Goal: Communication & Community: Answer question/provide support

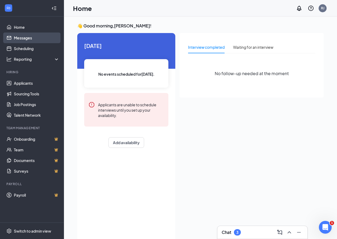
click at [28, 39] on link "Messages" at bounding box center [37, 38] width 46 height 11
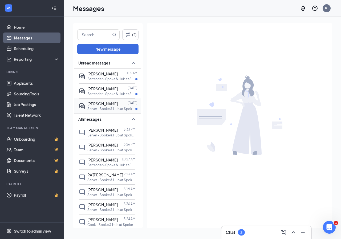
click at [105, 105] on span "[PERSON_NAME]" at bounding box center [102, 103] width 30 height 5
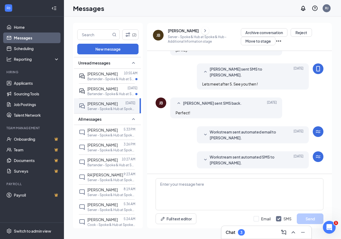
scroll to position [118, 0]
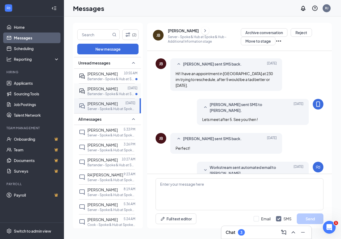
click at [102, 90] on span "[PERSON_NAME]" at bounding box center [102, 88] width 30 height 5
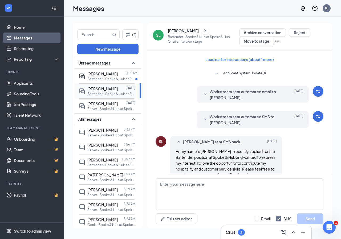
scroll to position [131, 0]
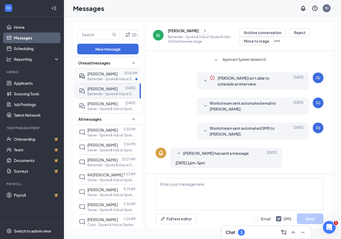
click at [99, 74] on span "[PERSON_NAME]" at bounding box center [102, 73] width 30 height 5
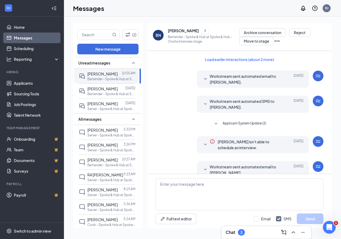
scroll to position [127, 0]
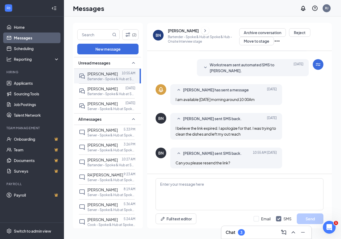
click at [238, 231] on div "Chat 3" at bounding box center [235, 232] width 19 height 6
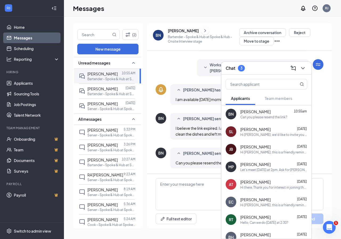
click at [258, 115] on div "Can you please resend the link?" at bounding box center [264, 117] width 47 height 5
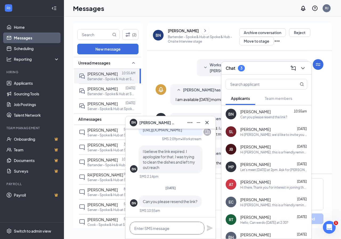
click at [154, 229] on textarea at bounding box center [167, 228] width 75 height 13
type textarea "I"
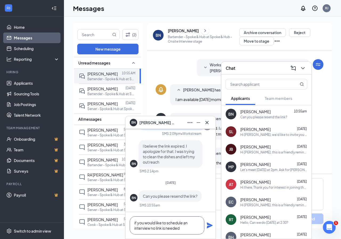
drag, startPoint x: 136, startPoint y: 222, endPoint x: 147, endPoint y: 218, distance: 11.6
click at [136, 223] on textarea "if you would like to schedule an interview no link is needed" at bounding box center [167, 226] width 75 height 18
click at [180, 227] on textarea "If you would like to schedule an interview no link is needed" at bounding box center [167, 226] width 75 height 18
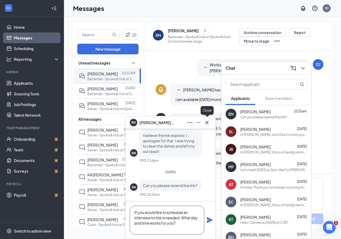
type textarea "If you would like to schedule an interview no link is needed. What day and time…"
click at [207, 123] on icon "Cross" at bounding box center [207, 122] width 6 height 6
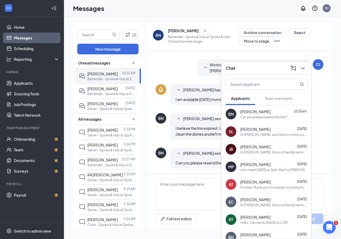
click at [257, 170] on div "Let's meet [DATE] at 2pm. Ask for [PERSON_NAME]!" at bounding box center [274, 170] width 67 height 5
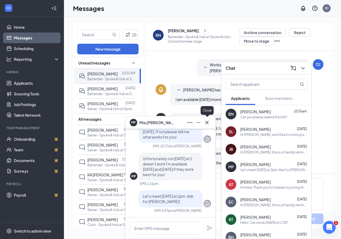
click at [208, 125] on icon "Cross" at bounding box center [207, 122] width 6 height 6
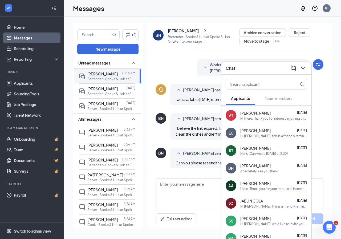
scroll to position [122, 0]
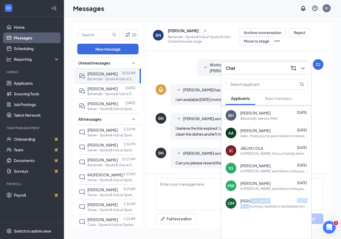
click at [250, 204] on div "[PERSON_NAME] [DATE] Goodmorning, I wanted to reschedule my training for [DATE]…" at bounding box center [274, 203] width 67 height 10
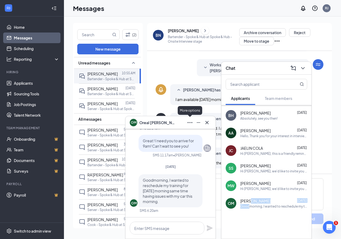
click at [189, 122] on icon "Ellipses" at bounding box center [190, 122] width 6 height 6
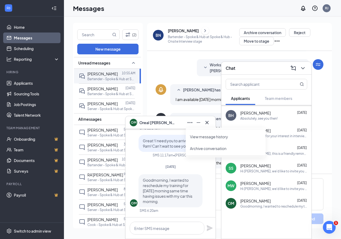
click at [166, 125] on div "OM [PERSON_NAME]" at bounding box center [171, 122] width 82 height 9
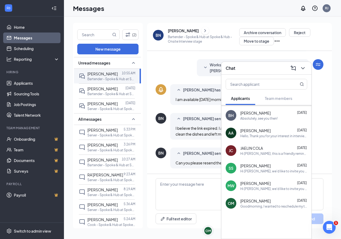
click at [230, 203] on div "OM" at bounding box center [231, 203] width 6 height 5
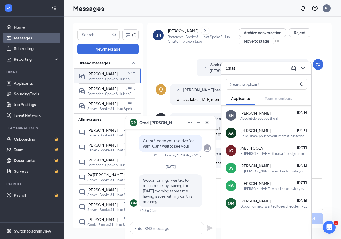
click at [151, 122] on span "[PERSON_NAME]" at bounding box center [157, 123] width 37 height 6
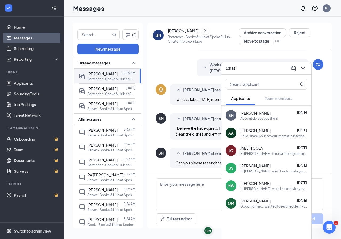
click at [252, 199] on span "[PERSON_NAME]" at bounding box center [256, 200] width 30 height 5
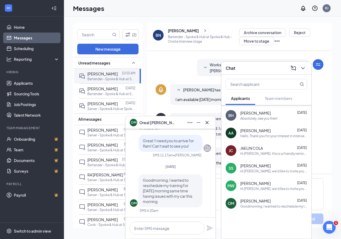
click at [135, 203] on div "OM" at bounding box center [134, 203] width 6 height 5
click at [208, 122] on icon "Cross" at bounding box center [207, 122] width 3 height 3
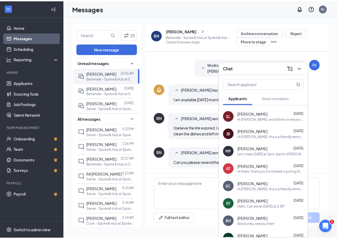
scroll to position [0, 0]
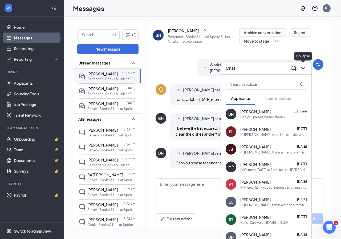
click at [303, 66] on icon "ChevronDown" at bounding box center [303, 68] width 6 height 6
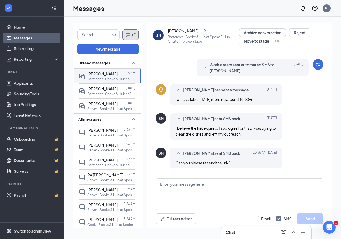
click at [131, 32] on button "(2)" at bounding box center [130, 34] width 16 height 11
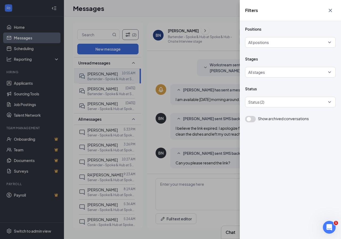
drag, startPoint x: 179, startPoint y: 65, endPoint x: 167, endPoint y: 69, distance: 13.2
click at [179, 65] on div "Filters Positions All positions Stages All stages Status Status (2) Show archiv…" at bounding box center [170, 119] width 341 height 239
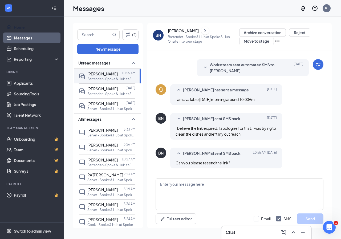
drag, startPoint x: 21, startPoint y: 26, endPoint x: 12, endPoint y: 36, distance: 12.9
click at [20, 27] on link "Home" at bounding box center [37, 27] width 46 height 11
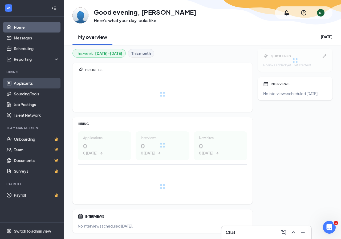
click at [23, 85] on link "Applicants" at bounding box center [37, 83] width 46 height 11
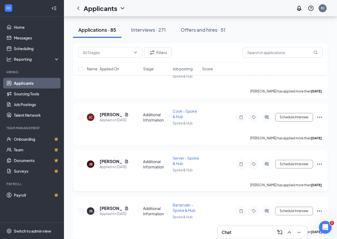
scroll to position [249, 0]
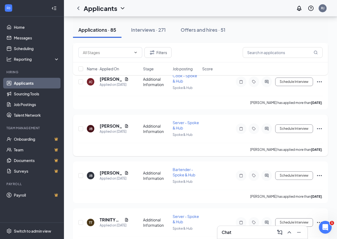
click at [322, 126] on icon "Ellipses" at bounding box center [320, 129] width 6 height 6
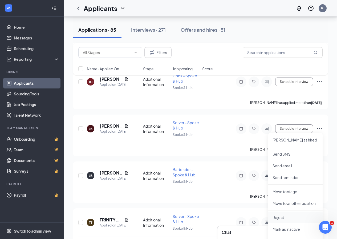
drag, startPoint x: 277, startPoint y: 217, endPoint x: 277, endPoint y: 214, distance: 3.0
click at [277, 218] on p "Reject" at bounding box center [296, 217] width 46 height 5
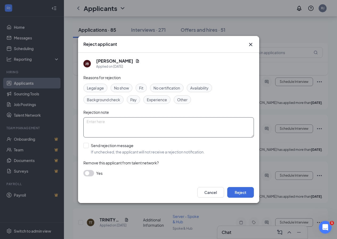
click at [111, 125] on textarea at bounding box center [168, 127] width 171 height 20
type textarea "d"
type textarea "Didn't show for interview"
click at [242, 191] on button "Reject" at bounding box center [240, 192] width 27 height 11
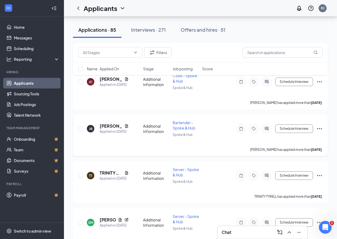
click at [320, 128] on icon "Ellipses" at bounding box center [320, 129] width 6 height 6
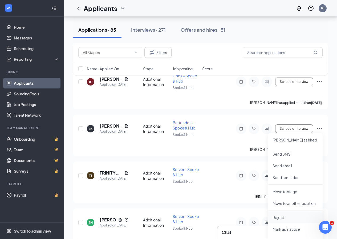
click at [276, 218] on p "Reject" at bounding box center [296, 217] width 46 height 5
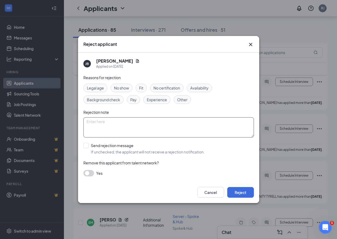
click at [109, 134] on textarea at bounding box center [168, 127] width 171 height 20
type textarea "didn't show for interview"
click at [241, 192] on button "Reject" at bounding box center [240, 192] width 27 height 11
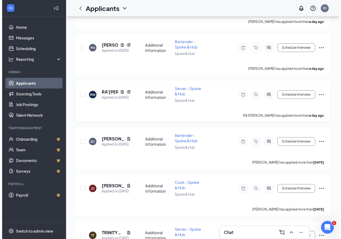
scroll to position [0, 0]
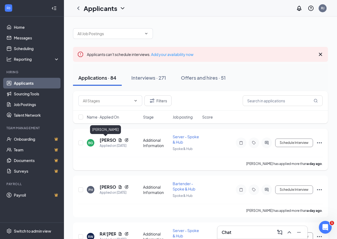
click at [103, 141] on h5 "[PERSON_NAME]" at bounding box center [108, 140] width 16 height 6
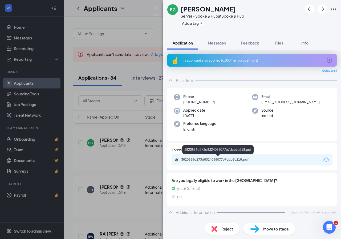
click at [211, 146] on div "3820856d273d8324088077e7dcb3e218.pdf" at bounding box center [217, 149] width 71 height 9
click at [213, 159] on div "3820856d273d8324088077e7dcb3e218.pdf" at bounding box center [218, 160] width 75 height 4
drag, startPoint x: 224, startPoint y: 43, endPoint x: 166, endPoint y: 198, distance: 166.3
click at [224, 43] on span "Messages" at bounding box center [217, 43] width 18 height 5
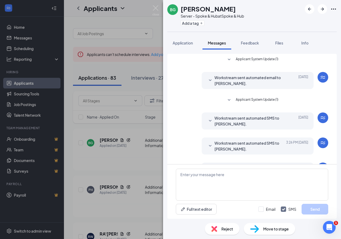
scroll to position [21, 0]
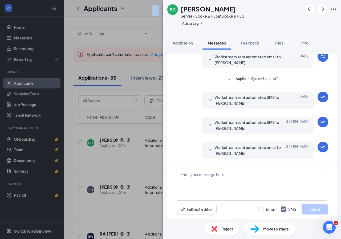
click at [154, 6] on div "BG [PERSON_NAME] Server - Spoke & Hub at Spoke & Hub Add a tag Application Mess…" at bounding box center [170, 119] width 341 height 239
drag, startPoint x: 124, startPoint y: 12, endPoint x: 149, endPoint y: 23, distance: 26.9
click at [124, 12] on div "BG [PERSON_NAME] Server - Spoke & Hub at Spoke & Hub Add a tag Application Mess…" at bounding box center [170, 119] width 341 height 239
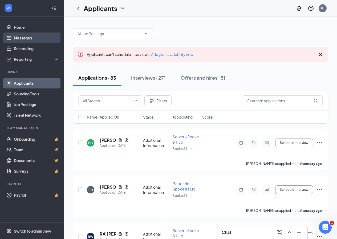
click at [25, 40] on link "Messages" at bounding box center [37, 38] width 46 height 11
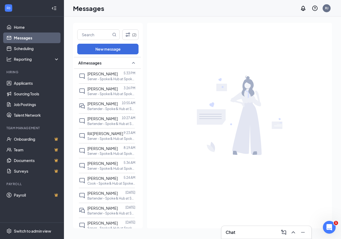
click at [231, 232] on h3 "Chat" at bounding box center [231, 233] width 10 height 6
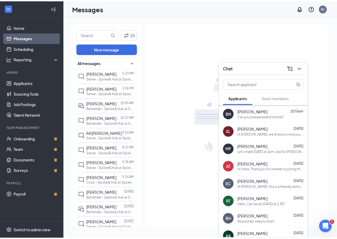
scroll to position [35, 0]
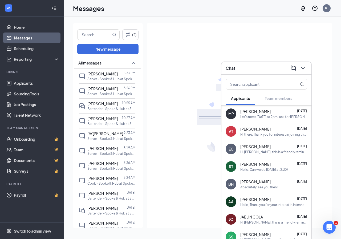
click at [251, 200] on span "[PERSON_NAME]" at bounding box center [256, 199] width 30 height 5
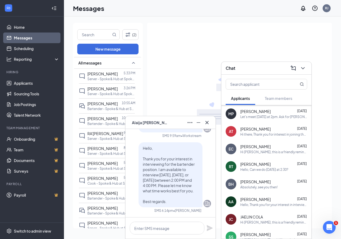
drag, startPoint x: 162, startPoint y: 202, endPoint x: 139, endPoint y: 143, distance: 64.1
click at [139, 142] on div "Hello, Thank you for your interest in interviewing for the bartender position. …" at bounding box center [171, 174] width 64 height 65
copy span "Hello, Thank you for your interest in interviewing for the bartender position. …"
click at [275, 205] on div "Hello, Thank you for your interest in interviewing for the bartender position. …" at bounding box center [274, 205] width 67 height 5
click at [187, 126] on button at bounding box center [190, 122] width 9 height 9
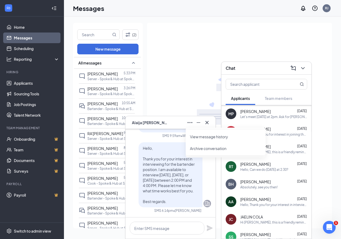
drag, startPoint x: 185, startPoint y: 85, endPoint x: 183, endPoint y: 96, distance: 10.8
click at [184, 87] on div at bounding box center [239, 115] width 185 height 185
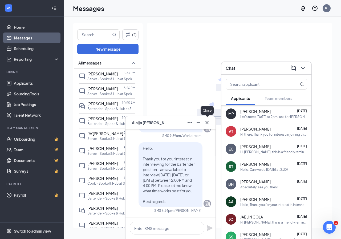
click at [207, 120] on icon "Cross" at bounding box center [207, 122] width 6 height 6
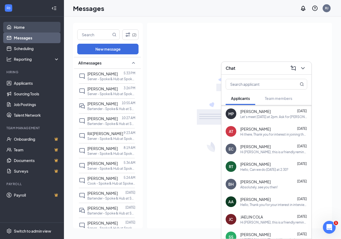
click at [18, 28] on link "Home" at bounding box center [37, 27] width 46 height 11
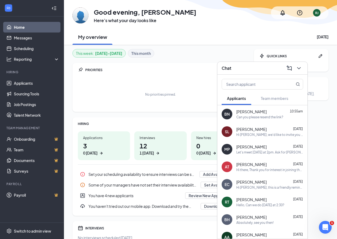
click at [126, 69] on div "PRIORITIES" at bounding box center [164, 70] width 158 height 5
click at [23, 84] on link "Applicants" at bounding box center [37, 83] width 46 height 11
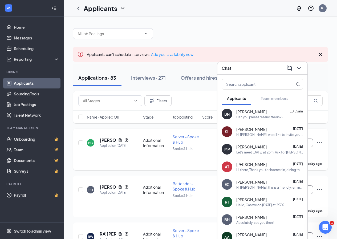
drag, startPoint x: 183, startPoint y: 137, endPoint x: 169, endPoint y: 137, distance: 14.1
click at [183, 138] on span "Server - Spoke & Hub" at bounding box center [186, 139] width 26 height 10
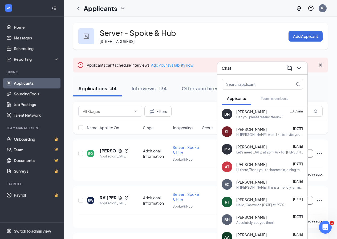
click at [304, 66] on div "Chat" at bounding box center [263, 68] width 90 height 13
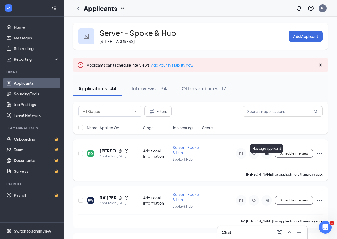
click at [266, 156] on icon "ActiveChat" at bounding box center [267, 153] width 6 height 4
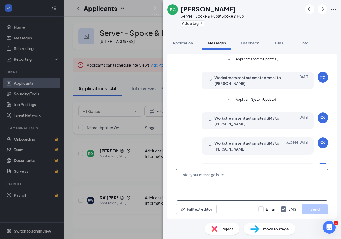
scroll to position [21, 0]
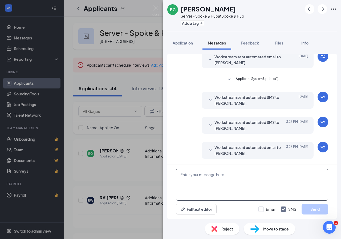
paste textarea "Hello, Thank you for your interest in interviewing for the bartender position. …"
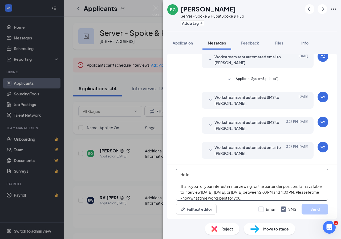
scroll to position [12, 0]
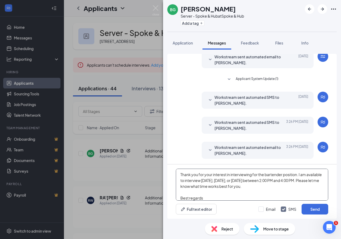
click at [282, 176] on textarea "Hello, Thank you for your interest in interviewing for the bartender position. …" at bounding box center [252, 185] width 153 height 32
click at [279, 175] on textarea "Hello, Thank you for your interest in interviewing for the bartender position. …" at bounding box center [252, 185] width 153 height 32
type textarea "Hello, Thank you for your interest in interviewing for the server position. I a…"
click at [313, 206] on button "Send" at bounding box center [315, 209] width 27 height 11
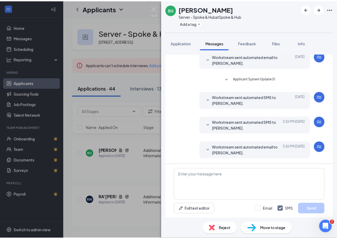
scroll to position [96, 0]
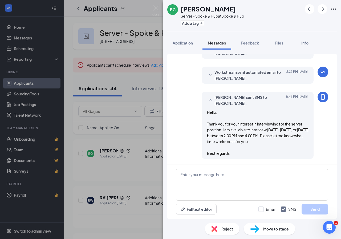
click at [152, 6] on div "BG [PERSON_NAME] Server - Spoke & Hub at Spoke & Hub Add a tag Application Mess…" at bounding box center [170, 119] width 341 height 239
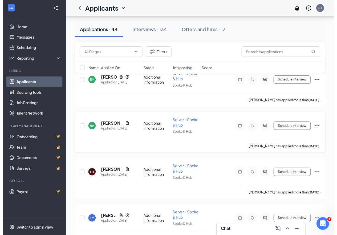
scroll to position [249, 0]
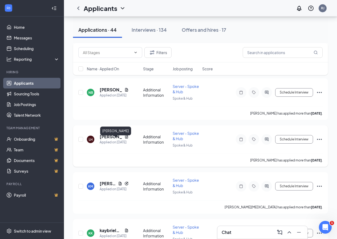
click at [106, 140] on h5 "[PERSON_NAME]" at bounding box center [111, 137] width 23 height 6
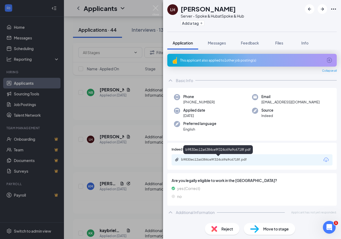
click at [213, 158] on div "b9830ec12a6384ce9f324c69a9c6718f.pdf" at bounding box center [218, 160] width 75 height 4
drag, startPoint x: 153, startPoint y: 7, endPoint x: 82, endPoint y: 169, distance: 177.0
click at [153, 7] on img at bounding box center [156, 10] width 7 height 10
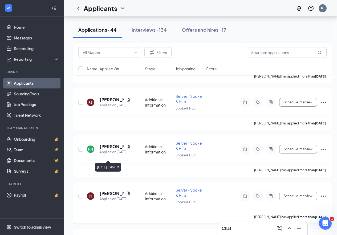
scroll to position [462, 0]
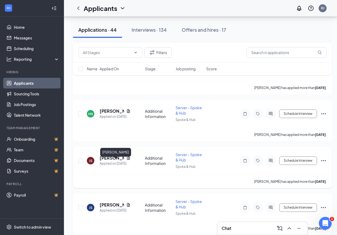
click at [110, 161] on h5 "[PERSON_NAME]" at bounding box center [112, 158] width 25 height 6
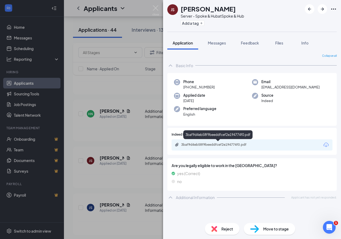
click at [215, 143] on div "3baf9d4eb58f9beeddfcef2e194774f0.pdf" at bounding box center [218, 145] width 75 height 4
drag, startPoint x: 155, startPoint y: 9, endPoint x: 144, endPoint y: 38, distance: 31.2
click at [155, 10] on img at bounding box center [156, 10] width 7 height 10
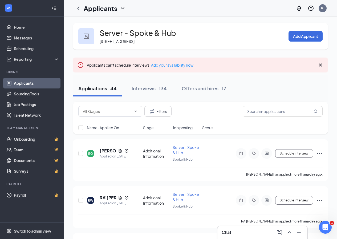
drag, startPoint x: 104, startPoint y: 89, endPoint x: 103, endPoint y: 92, distance: 3.6
click at [104, 89] on button "Applications · 44" at bounding box center [97, 89] width 49 height 16
click at [191, 92] on div "Offers and hires · 17" at bounding box center [204, 88] width 45 height 7
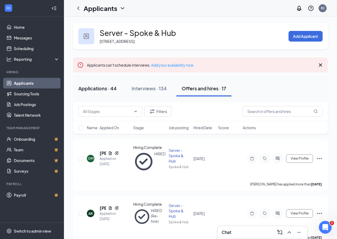
click at [90, 92] on div "Applications · 44" at bounding box center [97, 88] width 38 height 7
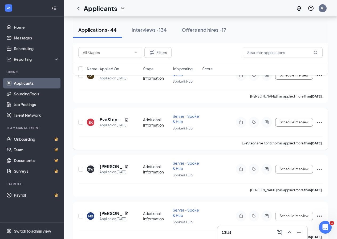
scroll to position [925, 0]
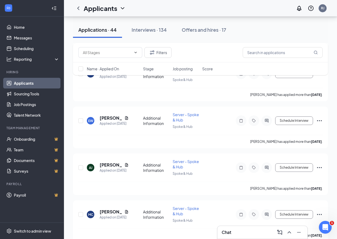
click at [26, 82] on link "Applicants" at bounding box center [37, 83] width 46 height 11
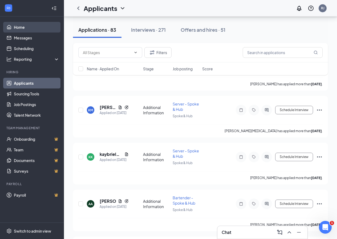
drag, startPoint x: 22, startPoint y: 25, endPoint x: 27, endPoint y: 27, distance: 5.5
click at [22, 26] on link "Home" at bounding box center [37, 27] width 46 height 11
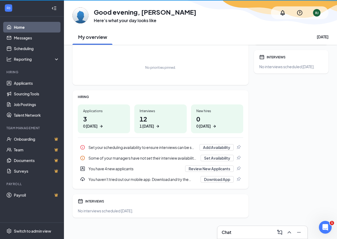
scroll to position [27, 0]
click at [87, 120] on h1 "3 0 [DATE]" at bounding box center [104, 121] width 42 height 15
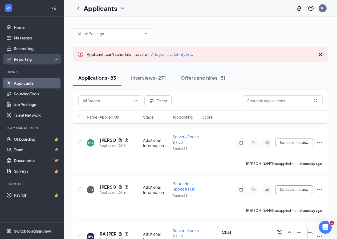
click at [29, 58] on div "Reporting" at bounding box center [37, 59] width 46 height 5
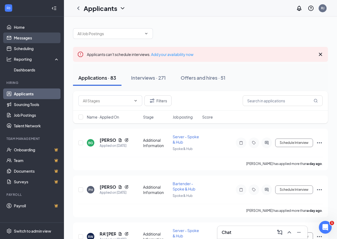
click at [27, 38] on link "Messages" at bounding box center [37, 38] width 46 height 11
